Goal: Complete application form: Complete application form

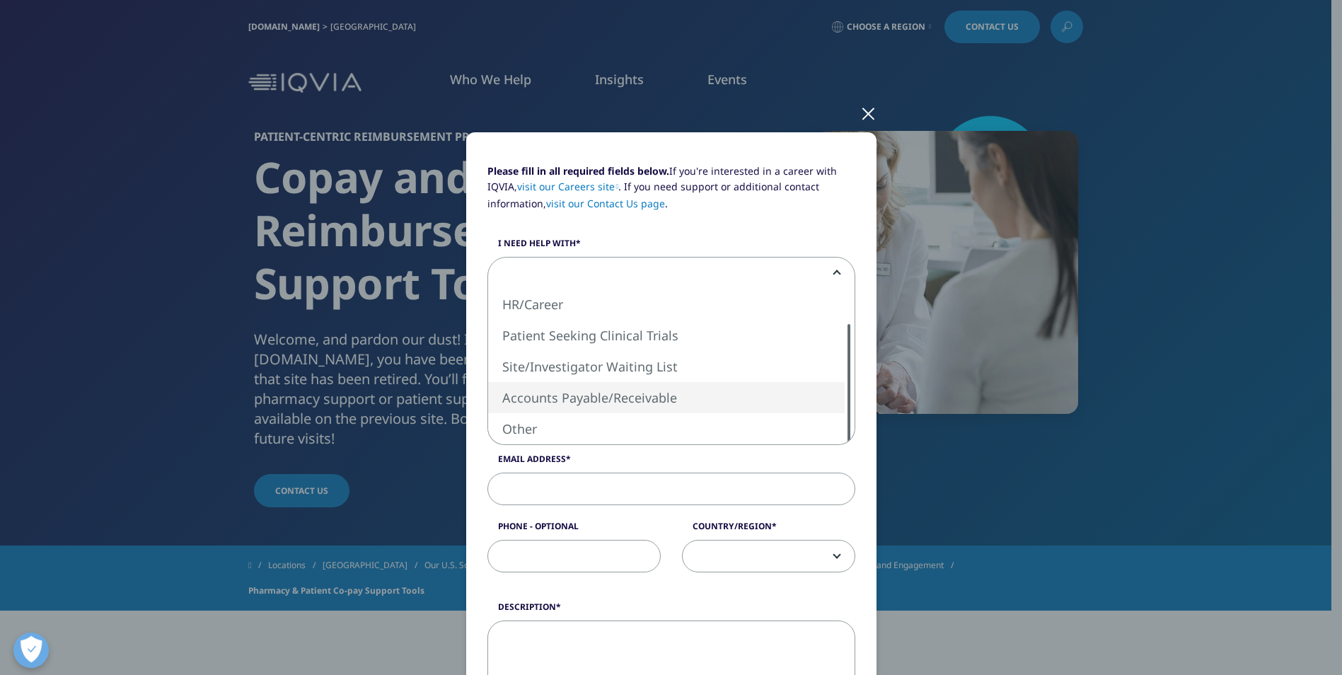
select select "Accounts Payable Receivable"
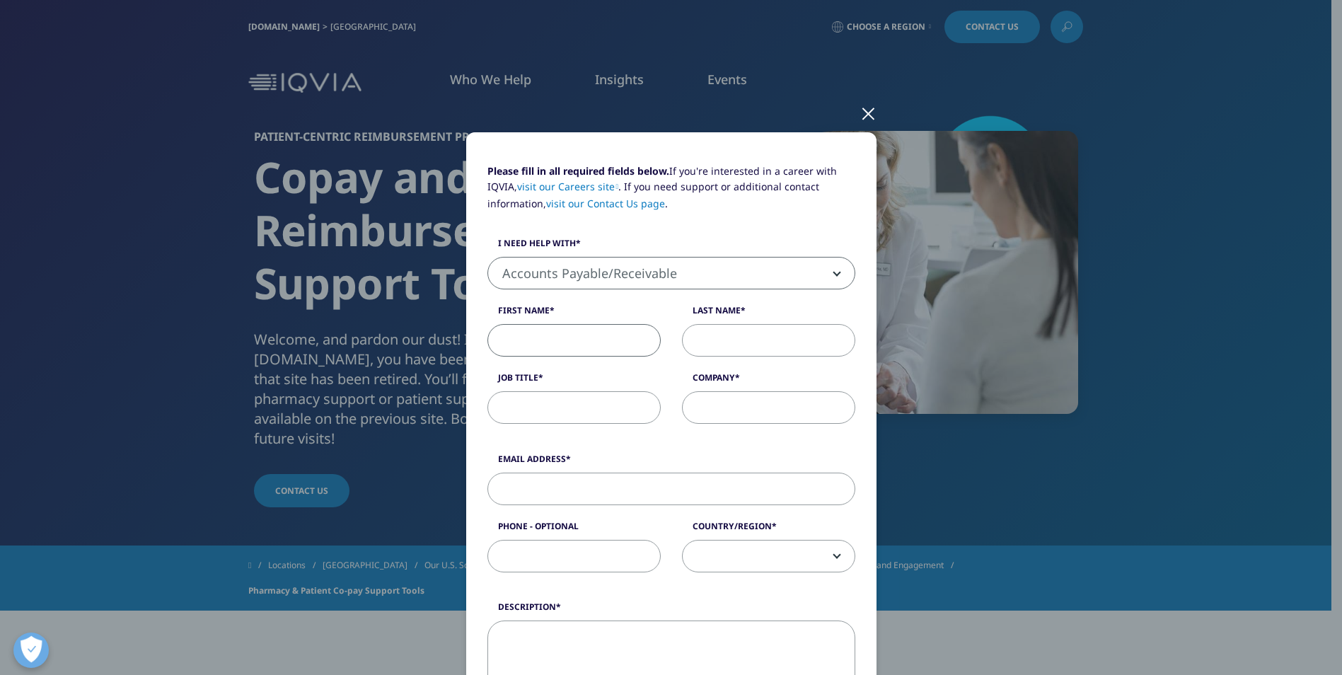
click at [574, 340] on input "First Name" at bounding box center [573, 340] width 173 height 33
type input "[PERSON_NAME]"
type input "[PERSON_NAME][EMAIL_ADDRESS][PERSON_NAME][DOMAIN_NAME]"
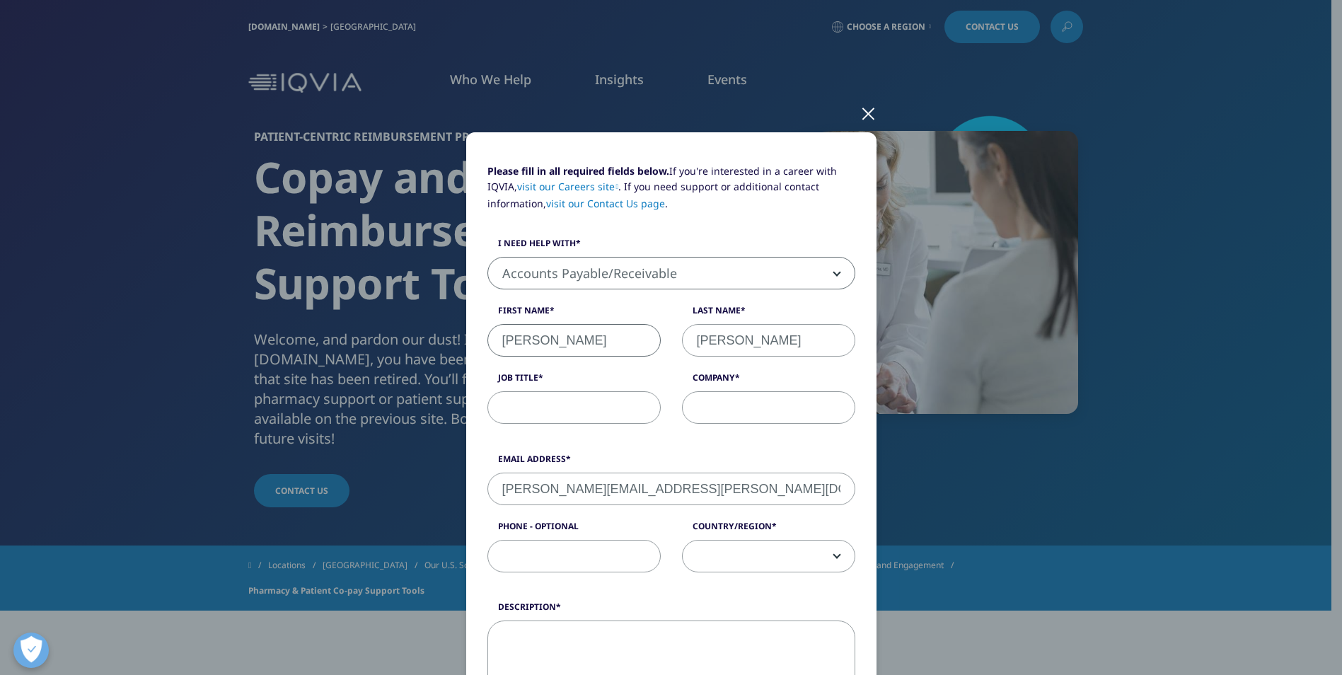
type input "7205531782"
select select "[GEOGRAPHIC_DATA]"
click at [543, 404] on input "Job Title" at bounding box center [573, 407] width 173 height 33
type input "Pharmacy Business Specialist"
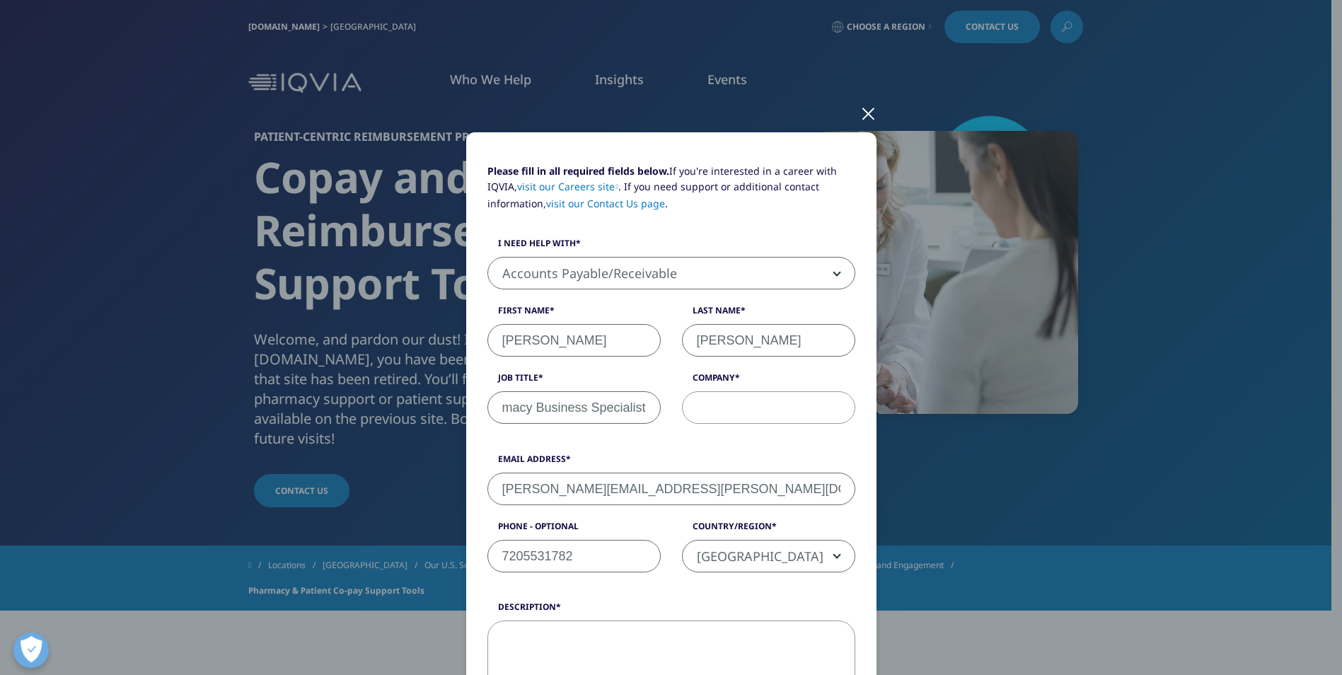
scroll to position [0, 0]
type input "UCHealth"
click at [620, 448] on form "Please fill in all required fields below. If you're interested in a career with…" at bounding box center [671, 581] width 368 height 836
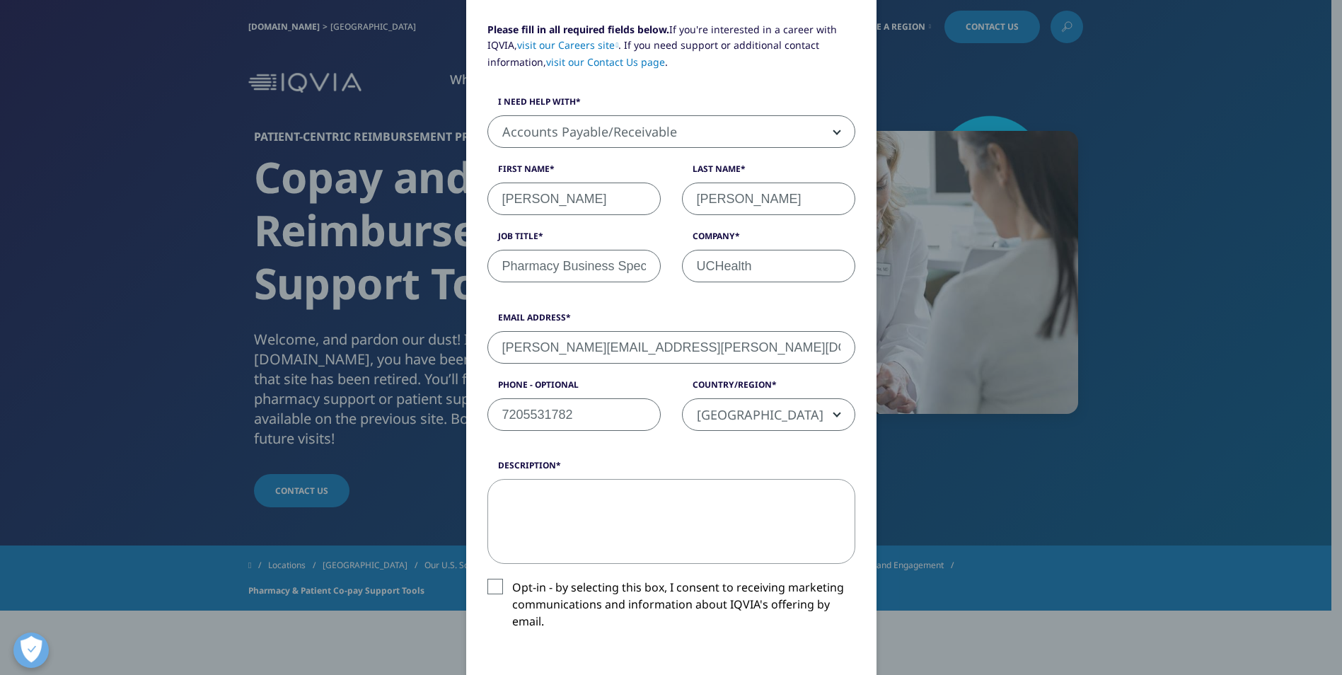
click at [601, 518] on textarea "Description" at bounding box center [671, 521] width 368 height 85
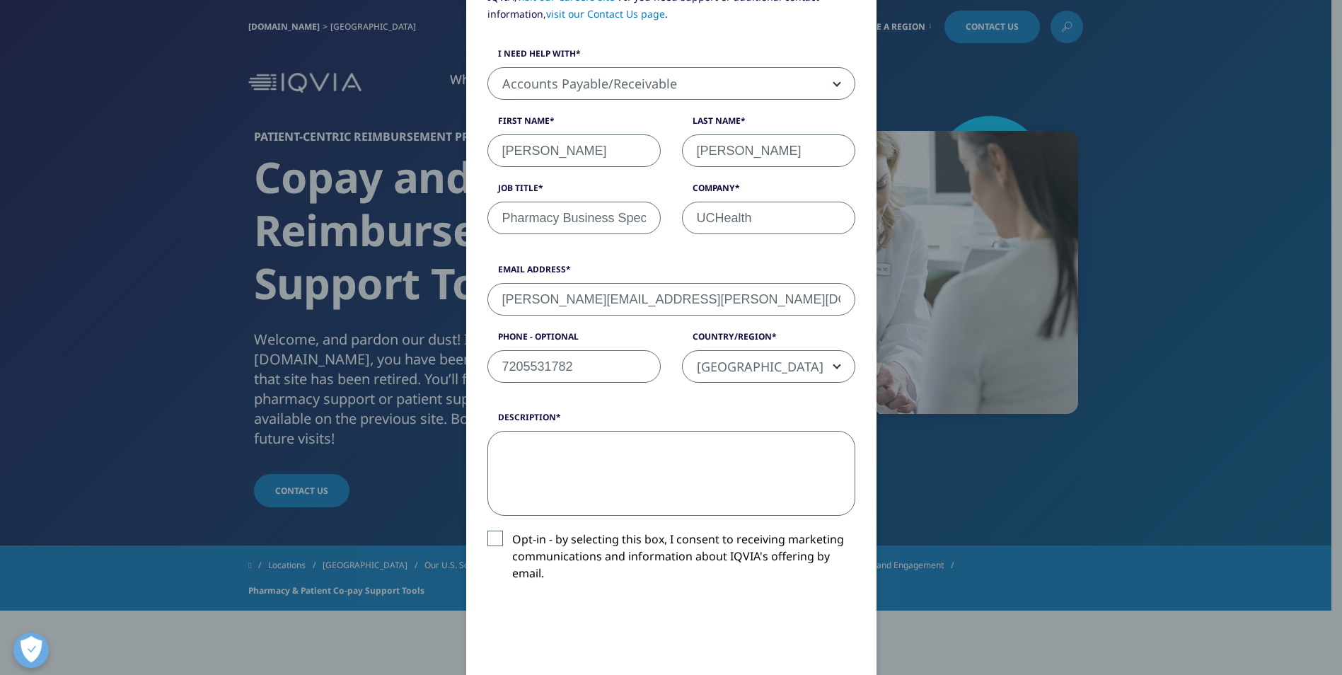
scroll to position [283, 0]
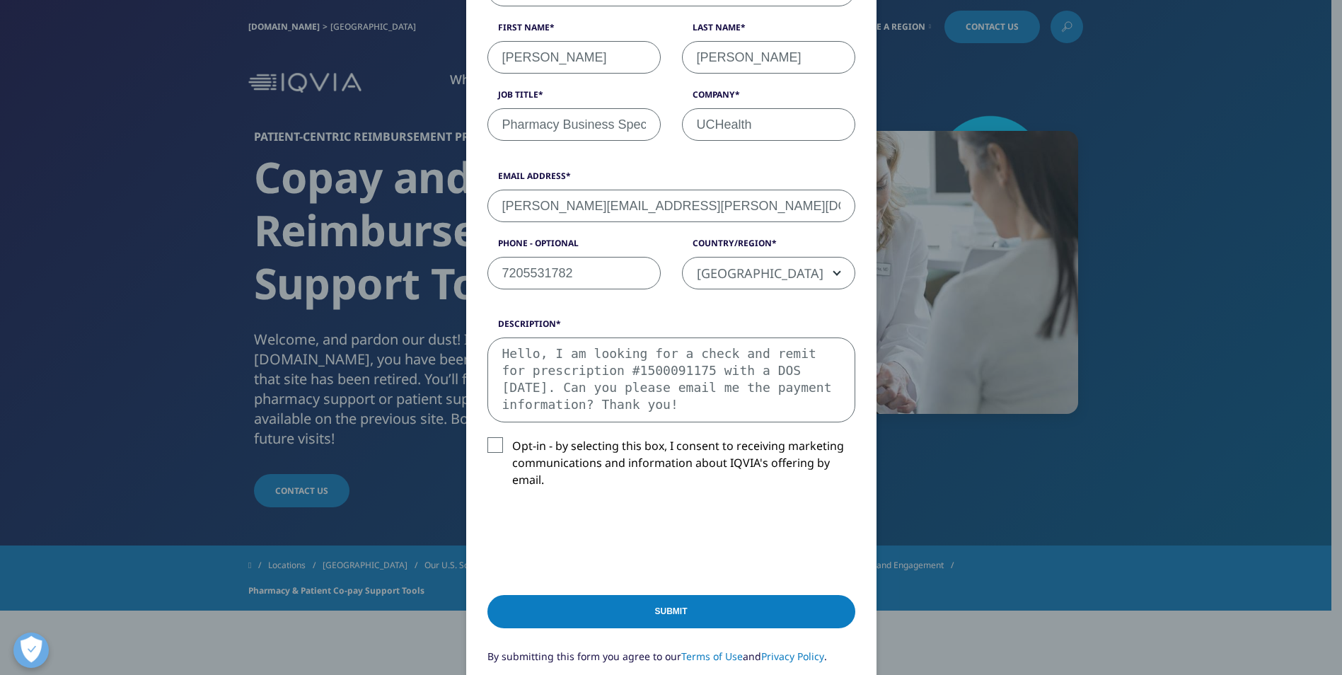
type textarea "Hello, I am looking for a check and remit for prescription #1500091175 with a D…"
drag, startPoint x: 595, startPoint y: 263, endPoint x: 471, endPoint y: 262, distance: 123.8
click at [441, 256] on div "Please fill in all required fields below. If you're interested in a career with…" at bounding box center [671, 305] width 835 height 1176
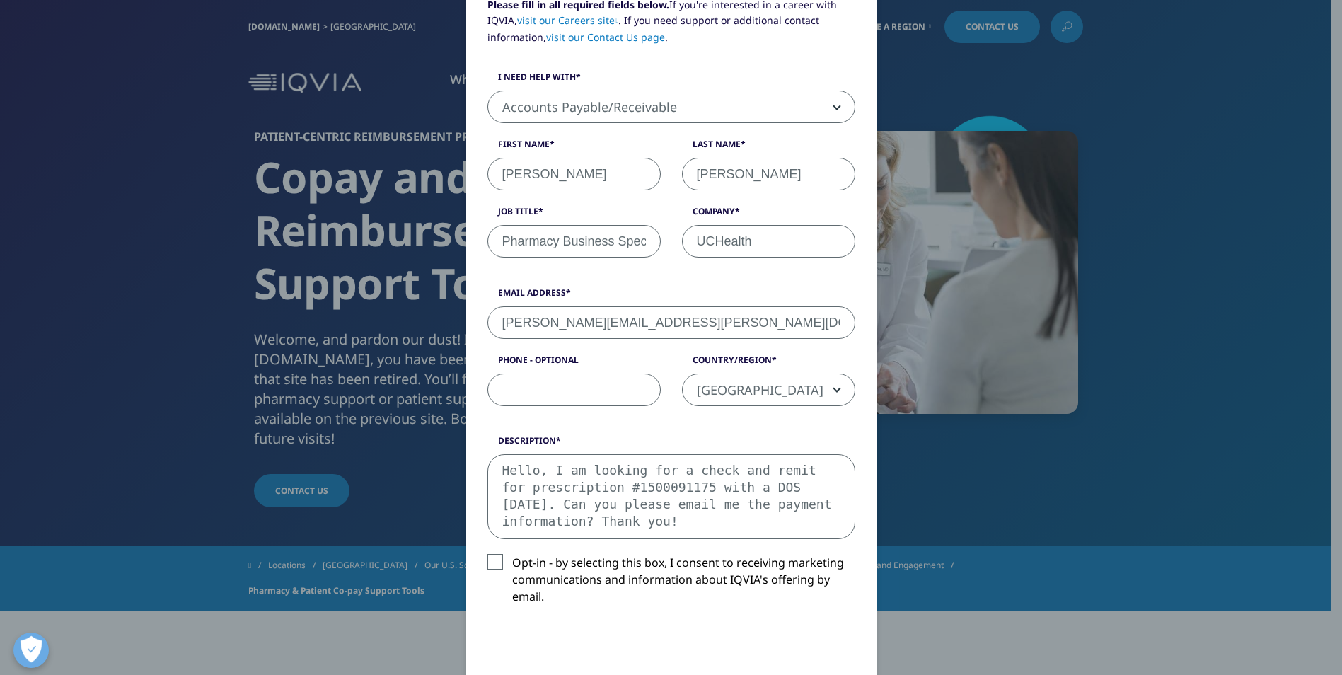
scroll to position [495, 0]
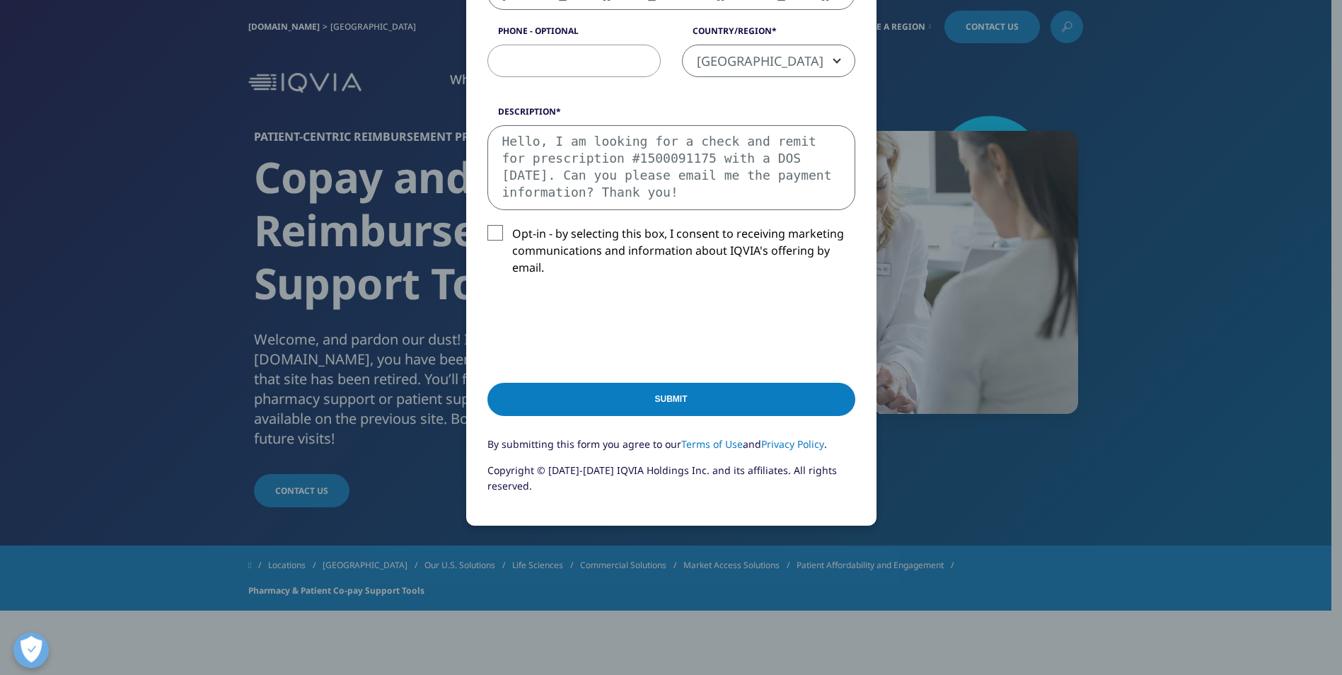
click at [655, 397] on input "Submit" at bounding box center [671, 399] width 368 height 33
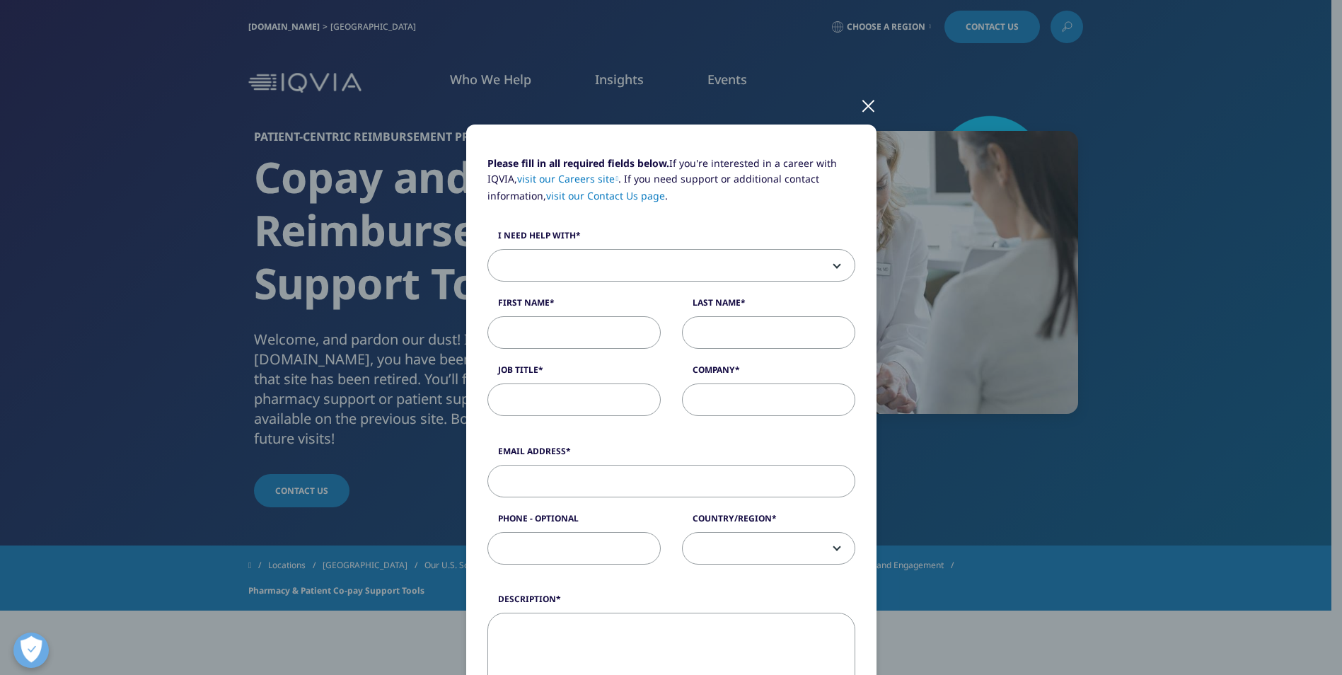
scroll to position [0, 0]
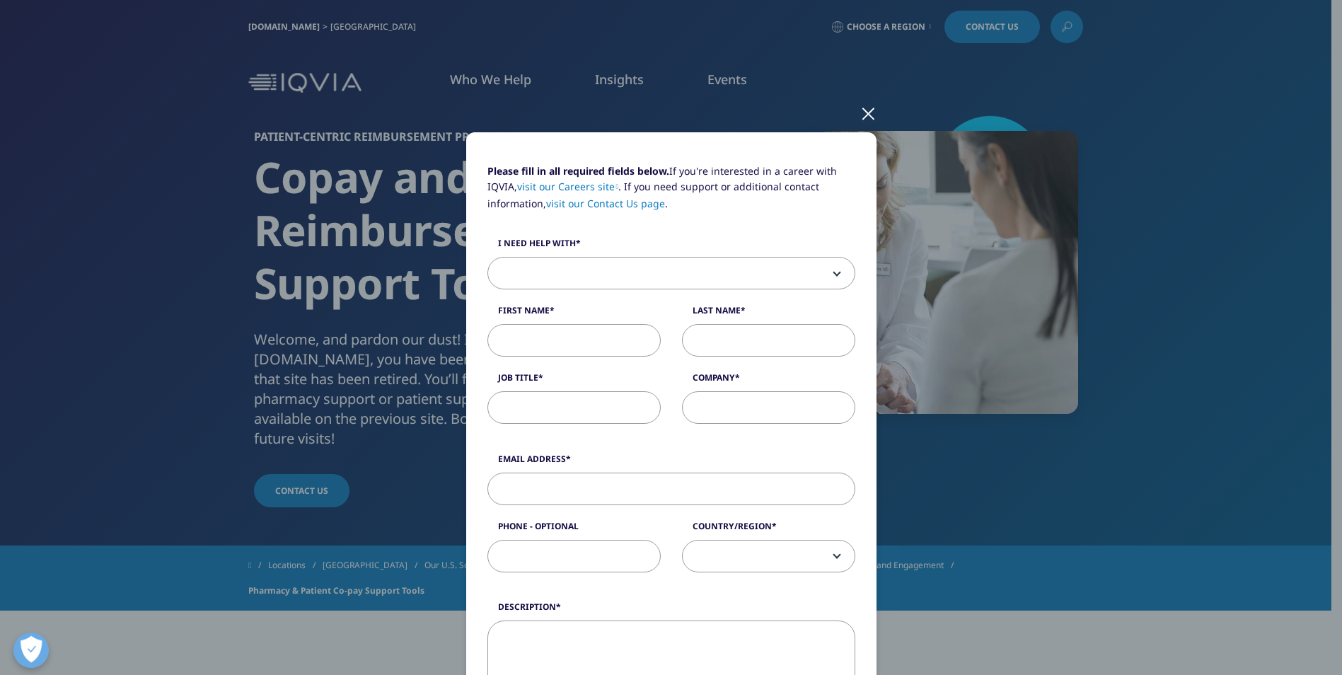
click at [860, 110] on div at bounding box center [868, 112] width 16 height 39
